Goal: Task Accomplishment & Management: Use online tool/utility

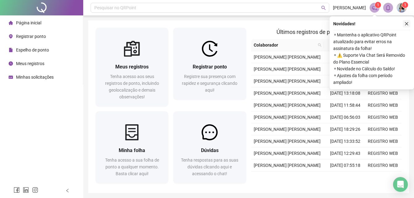
click at [405, 25] on icon "close" at bounding box center [407, 24] width 4 height 4
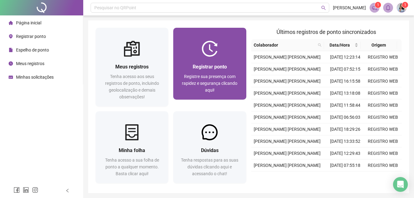
click at [228, 65] on div "Registrar ponto" at bounding box center [210, 67] width 58 height 8
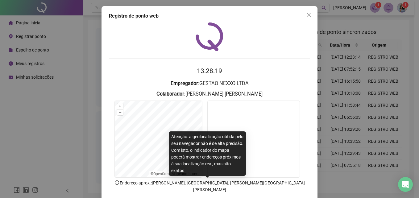
scroll to position [29, 0]
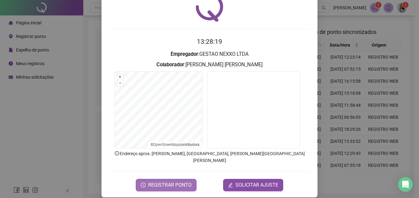
click at [179, 181] on span "REGISTRAR PONTO" at bounding box center [169, 184] width 43 height 7
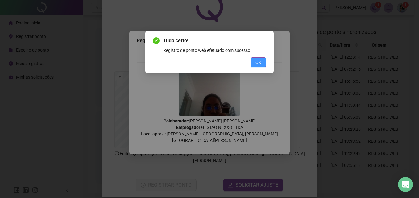
click at [257, 62] on span "OK" at bounding box center [258, 62] width 6 height 7
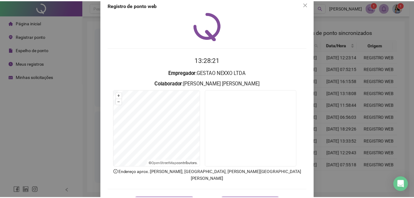
scroll to position [0, 0]
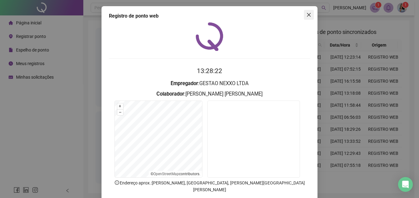
click at [309, 14] on icon "close" at bounding box center [308, 14] width 5 height 5
